Goal: Go to known website: Access a specific website the user already knows

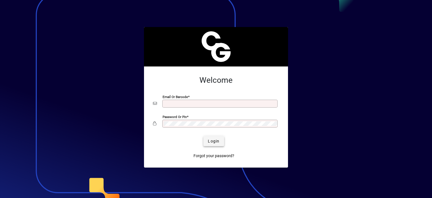
type input "**********"
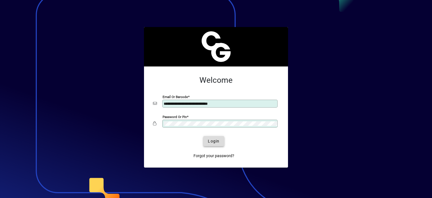
click at [212, 144] on span "Login" at bounding box center [214, 141] width 12 height 6
